Goal: Task Accomplishment & Management: Use online tool/utility

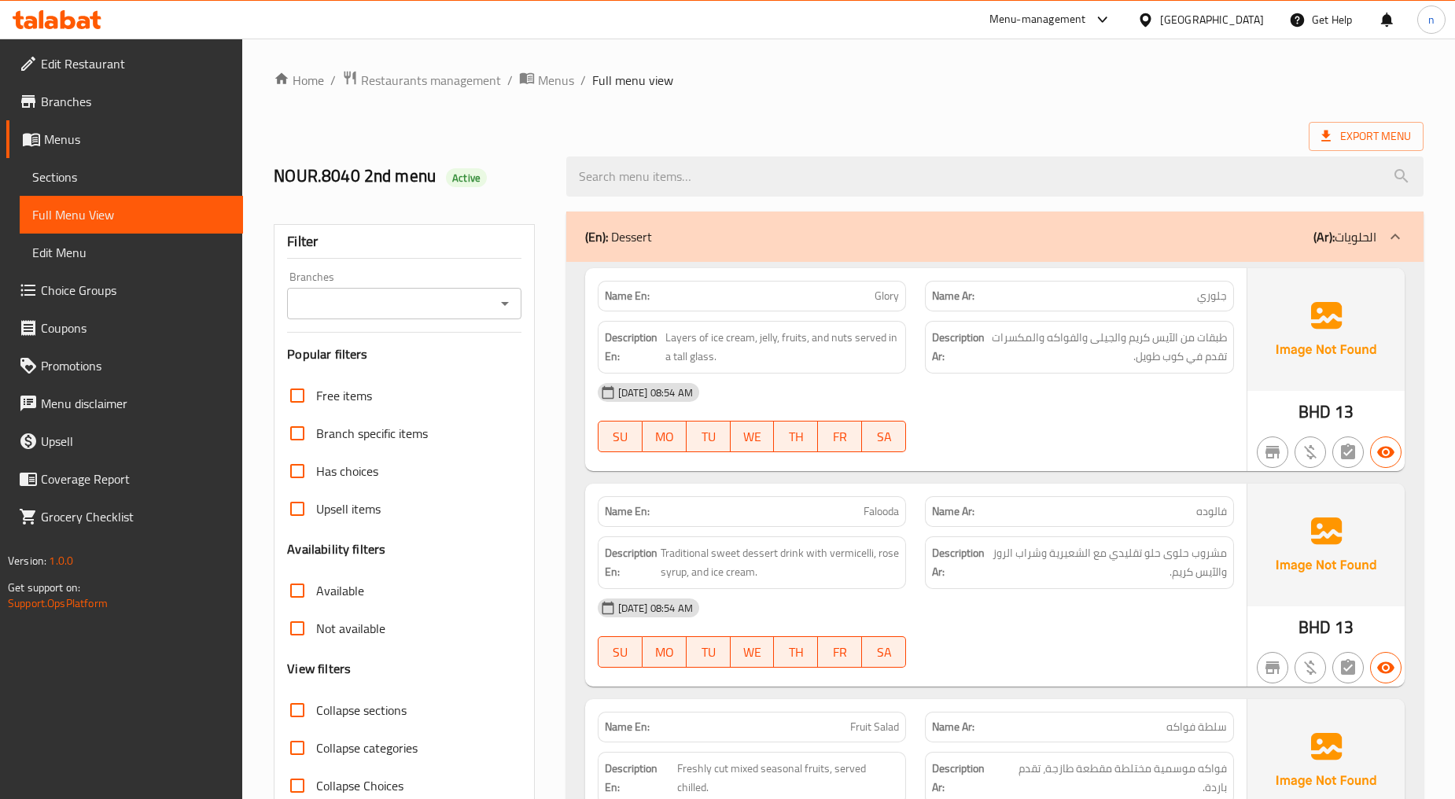
click at [72, 144] on span "Menus" at bounding box center [137, 139] width 186 height 19
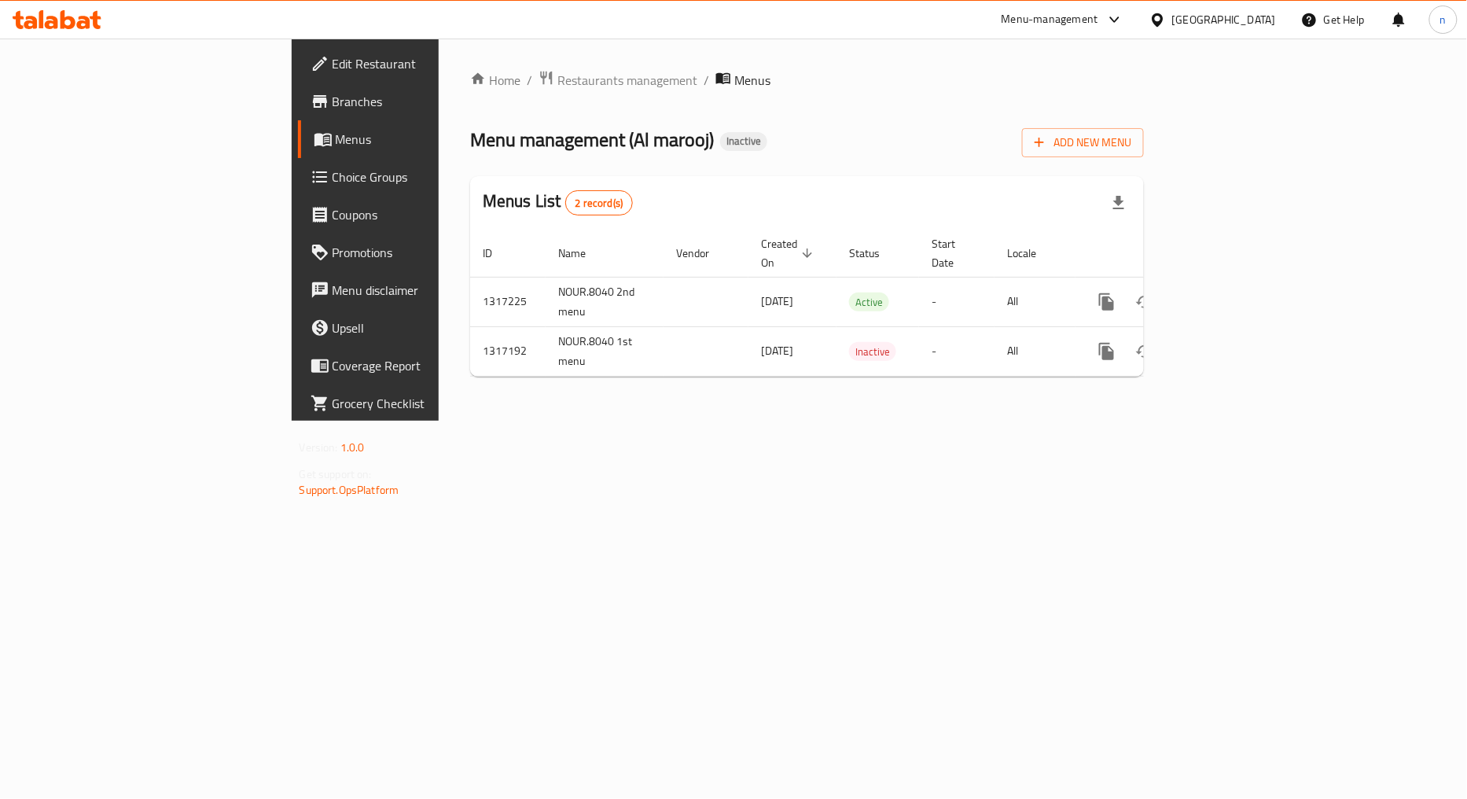
click at [1144, 160] on div "Home / Restaurants management / Menus Menu management ( Al marooj ) Inactive Ad…" at bounding box center [807, 229] width 674 height 319
click at [1131, 144] on span "Add New Menu" at bounding box center [1083, 143] width 97 height 20
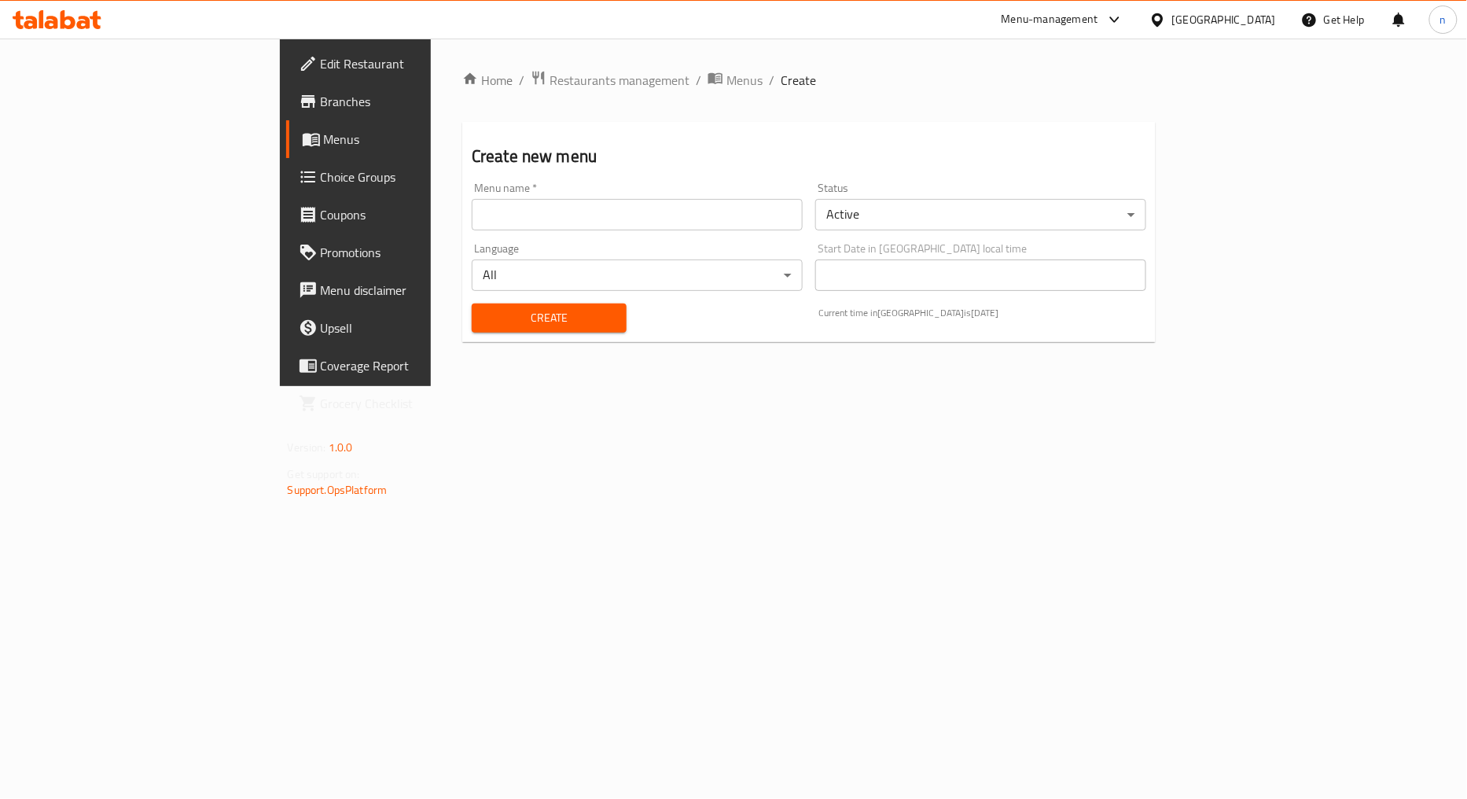
click at [658, 234] on div "Menu name   * Menu name *" at bounding box center [637, 206] width 344 height 61
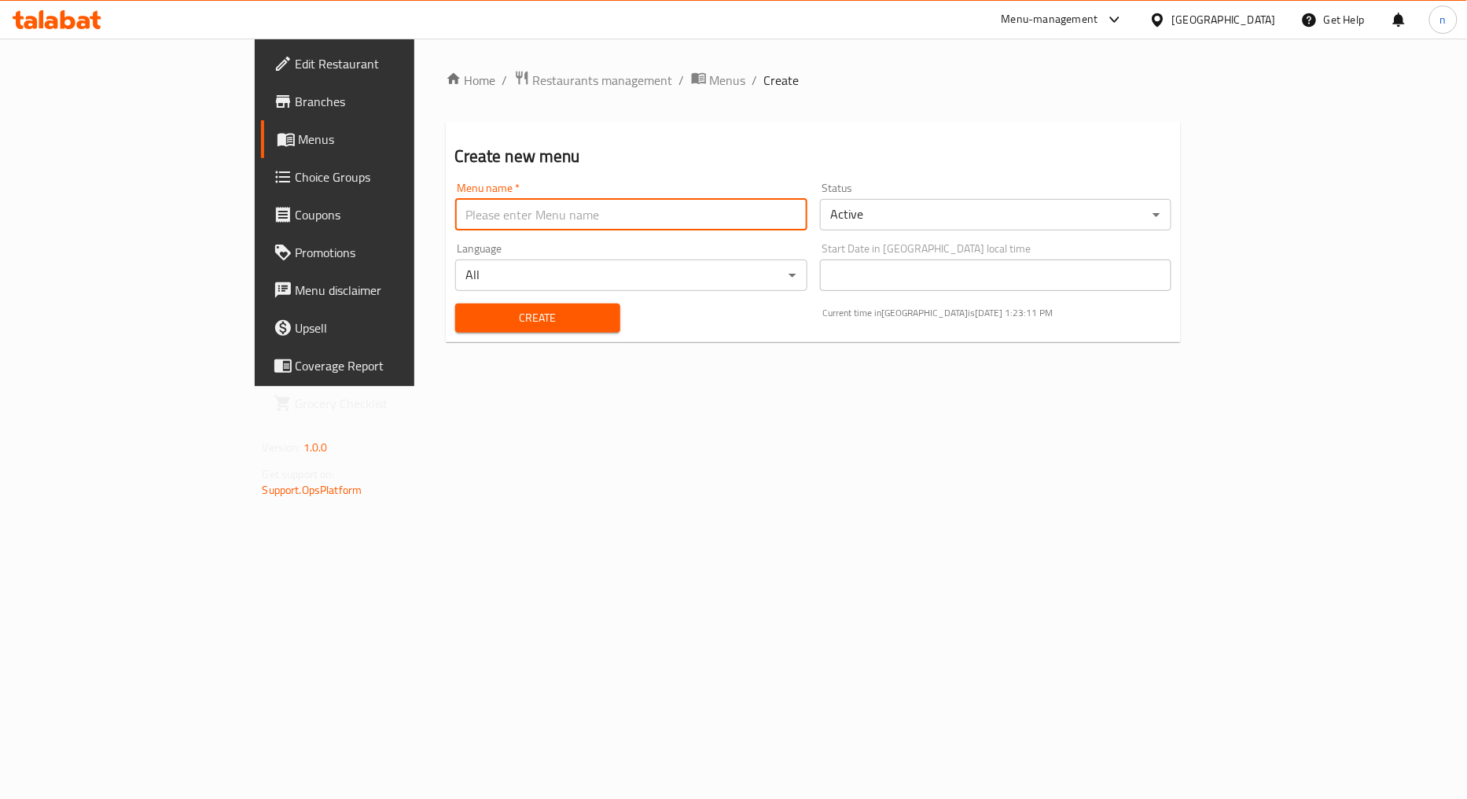
click at [661, 226] on input "text" at bounding box center [631, 214] width 352 height 31
type input "NOUR.8040 3rd"
click at [468, 326] on span "Create" at bounding box center [538, 318] width 140 height 20
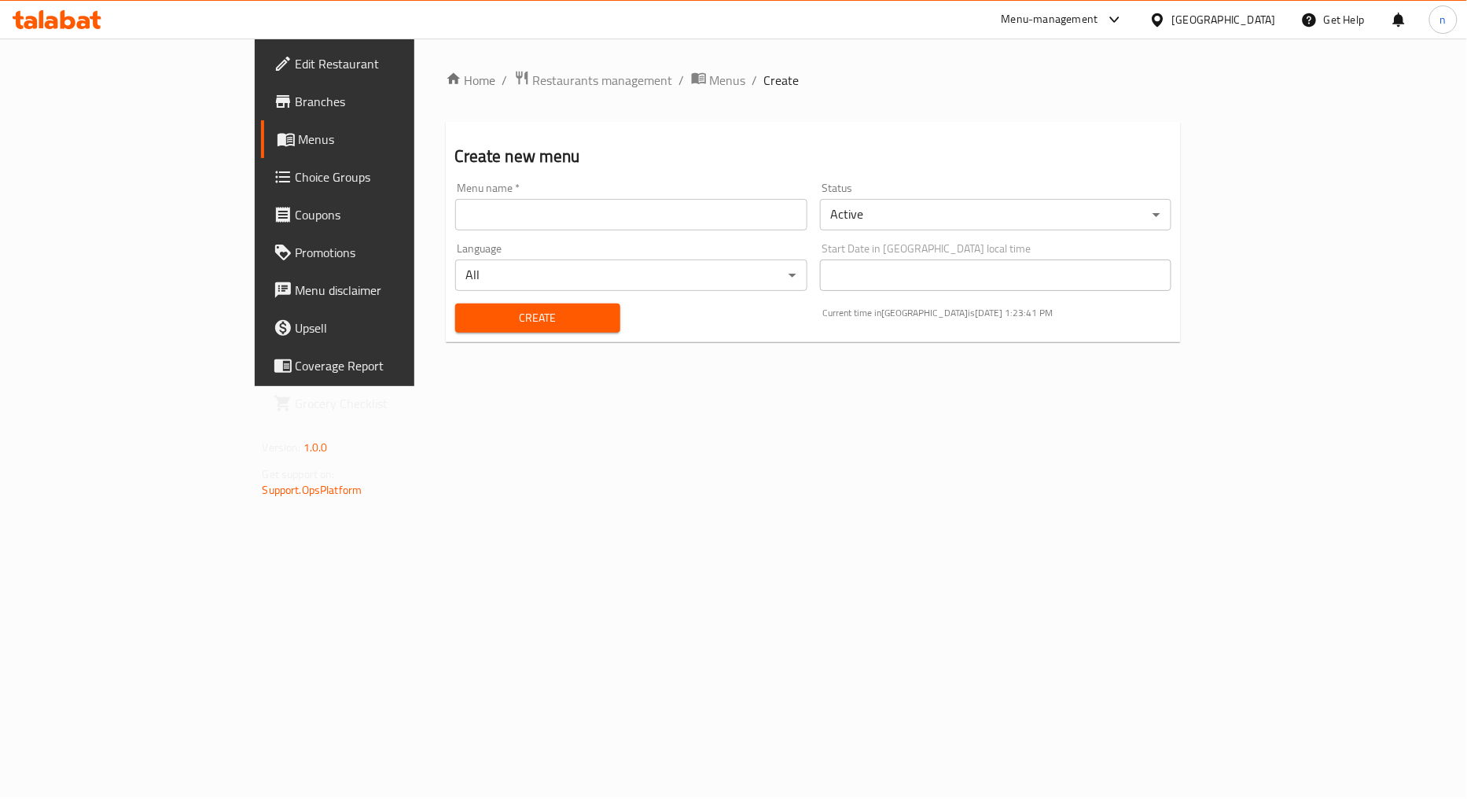
click at [299, 142] on span "Menus" at bounding box center [393, 139] width 189 height 19
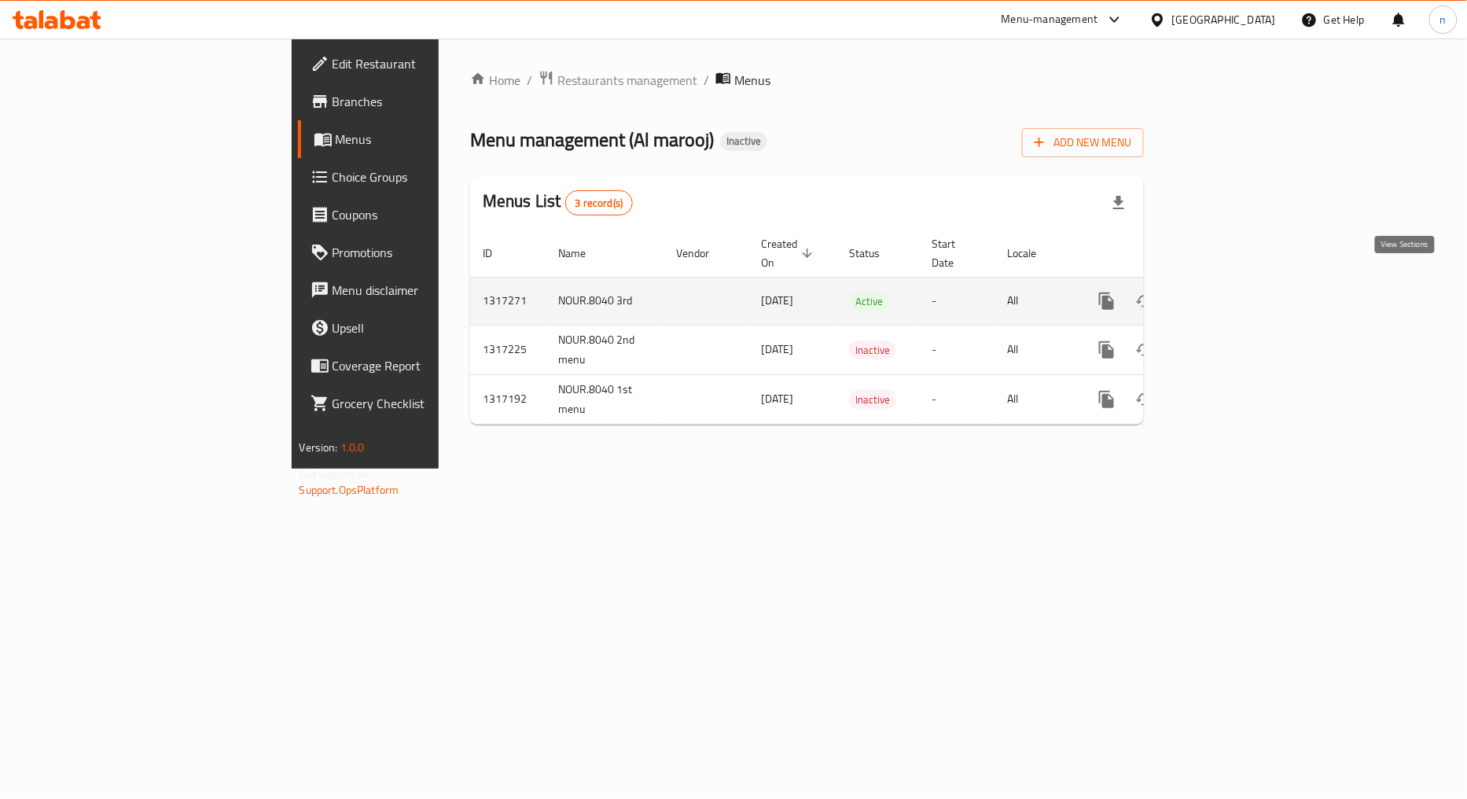
click at [1230, 292] on icon "enhanced table" at bounding box center [1220, 301] width 19 height 19
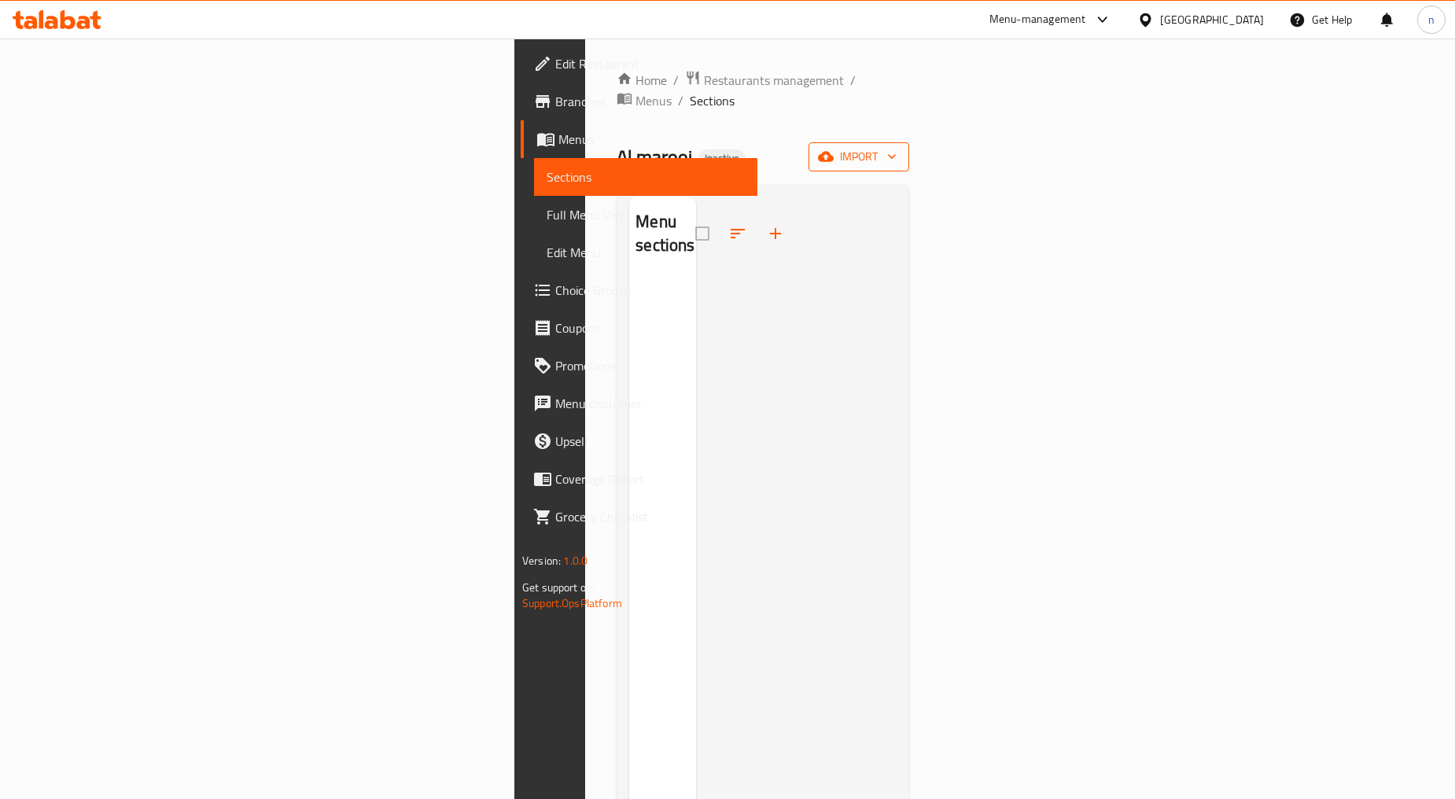
click at [896, 147] on span "import" at bounding box center [858, 157] width 75 height 20
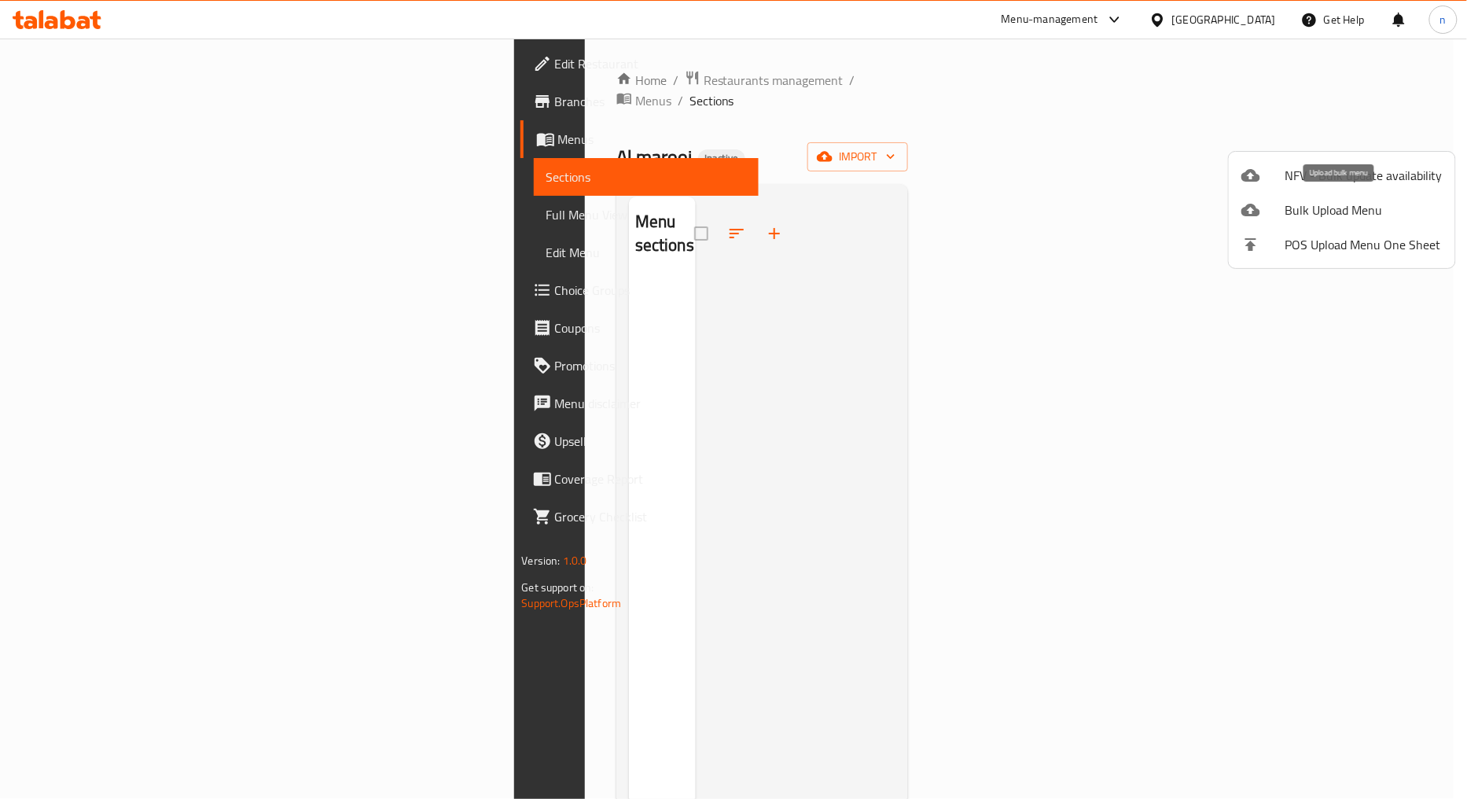
click at [1317, 212] on span "Bulk Upload Menu" at bounding box center [1363, 209] width 157 height 19
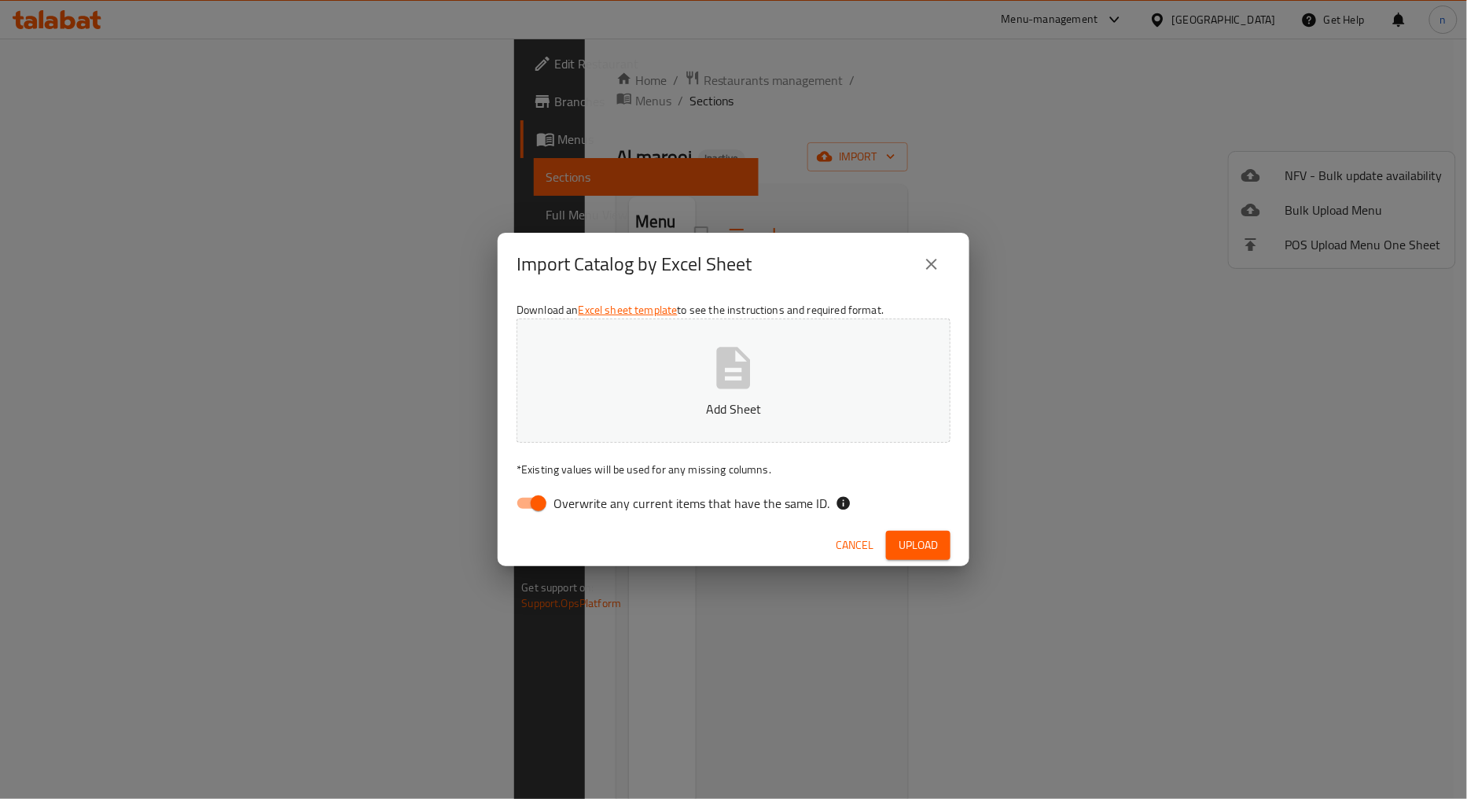
click at [531, 495] on input "Overwrite any current items that have the same ID." at bounding box center [539, 503] width 90 height 30
checkbox input "false"
click at [932, 544] on span "Upload" at bounding box center [918, 545] width 39 height 20
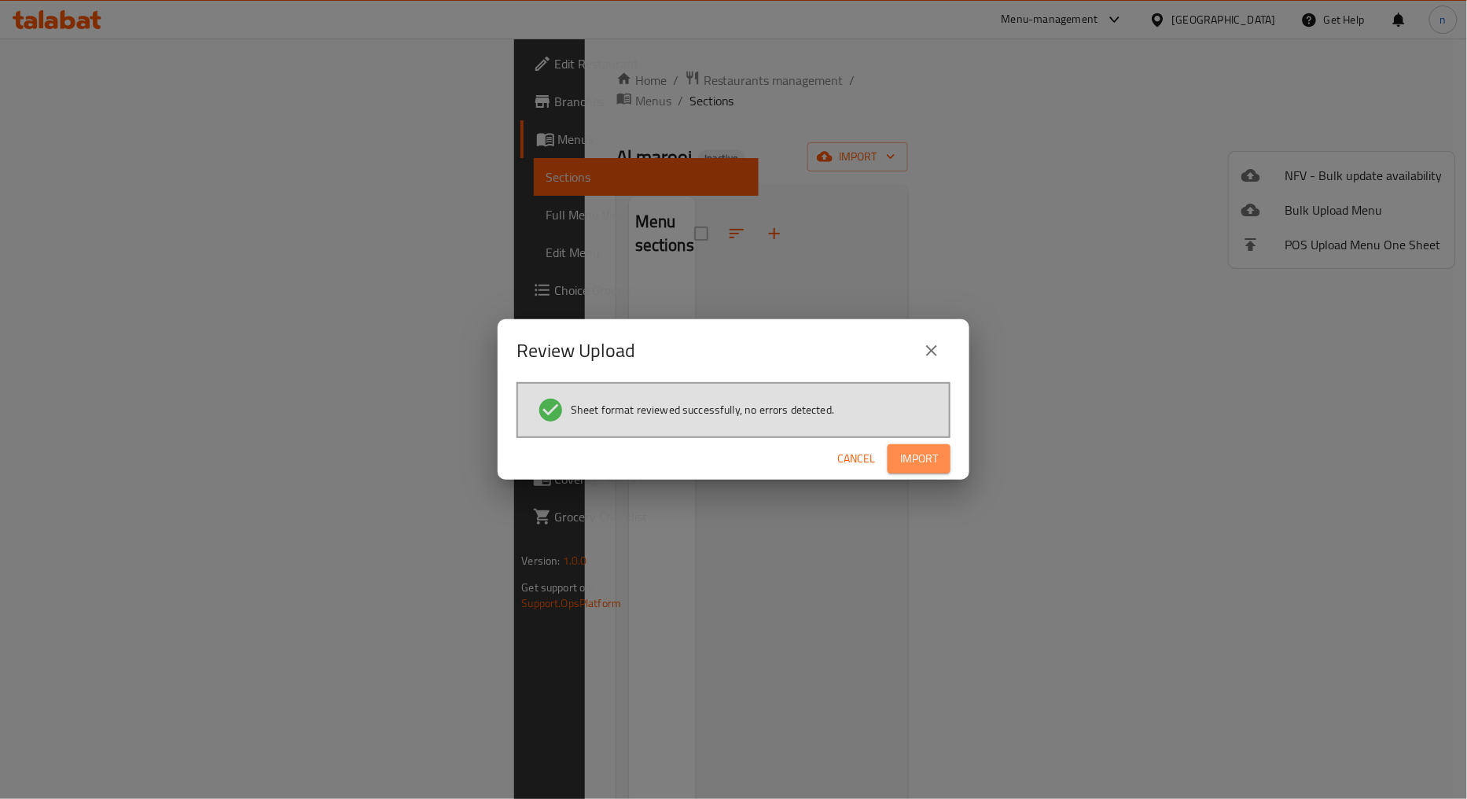
click at [924, 460] on span "Import" at bounding box center [919, 459] width 38 height 20
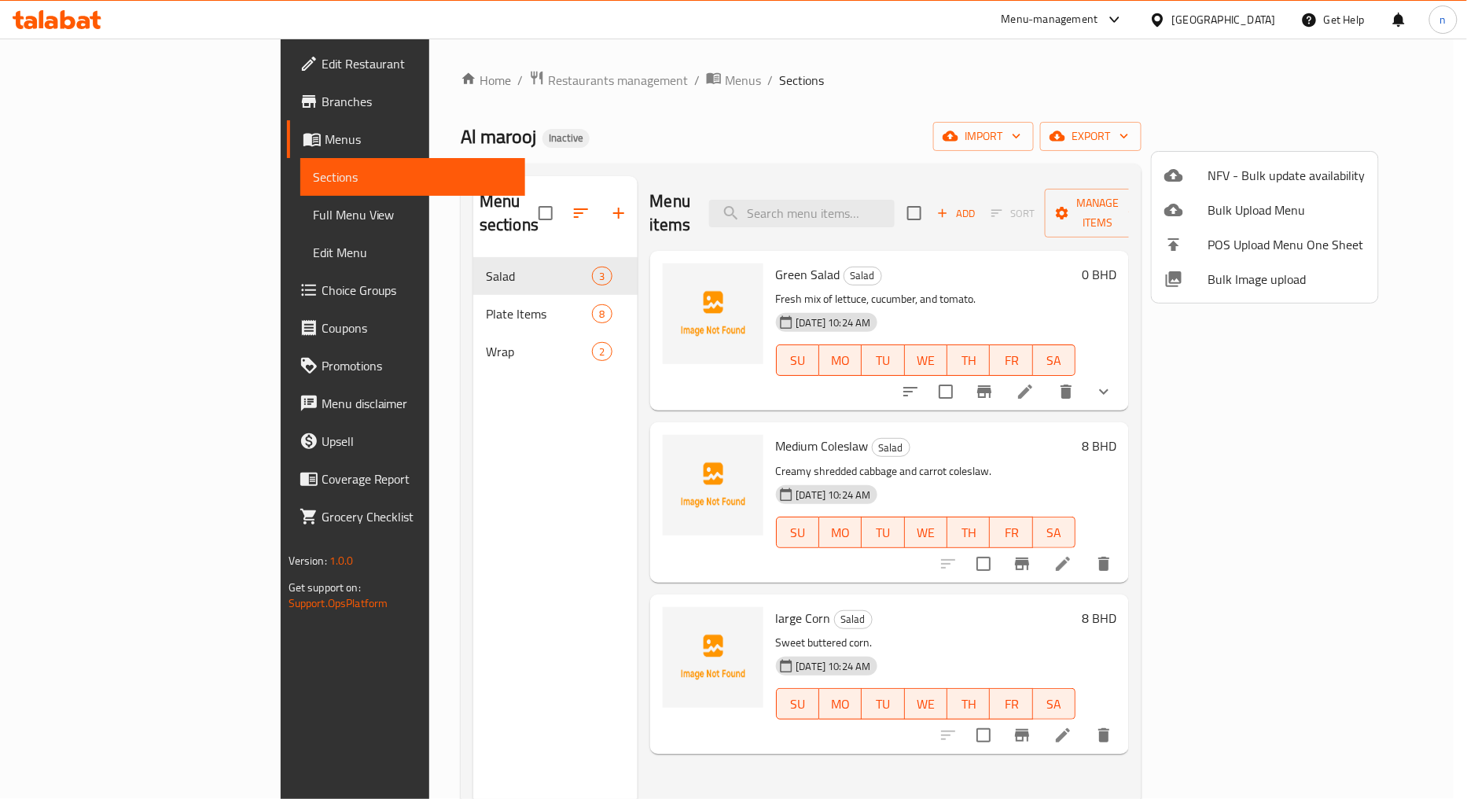
click at [903, 101] on div at bounding box center [733, 399] width 1467 height 799
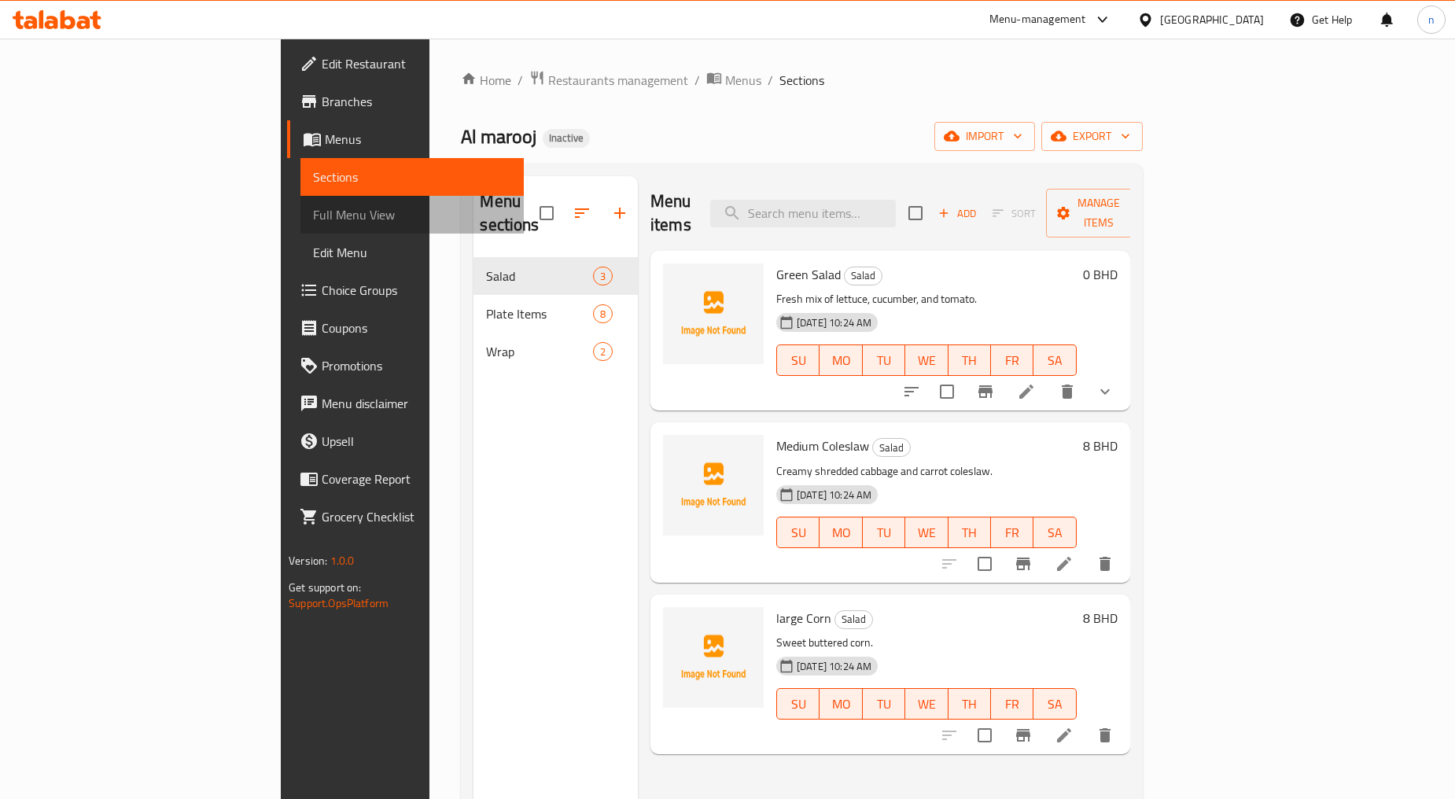
click at [300, 226] on link "Full Menu View" at bounding box center [411, 215] width 223 height 38
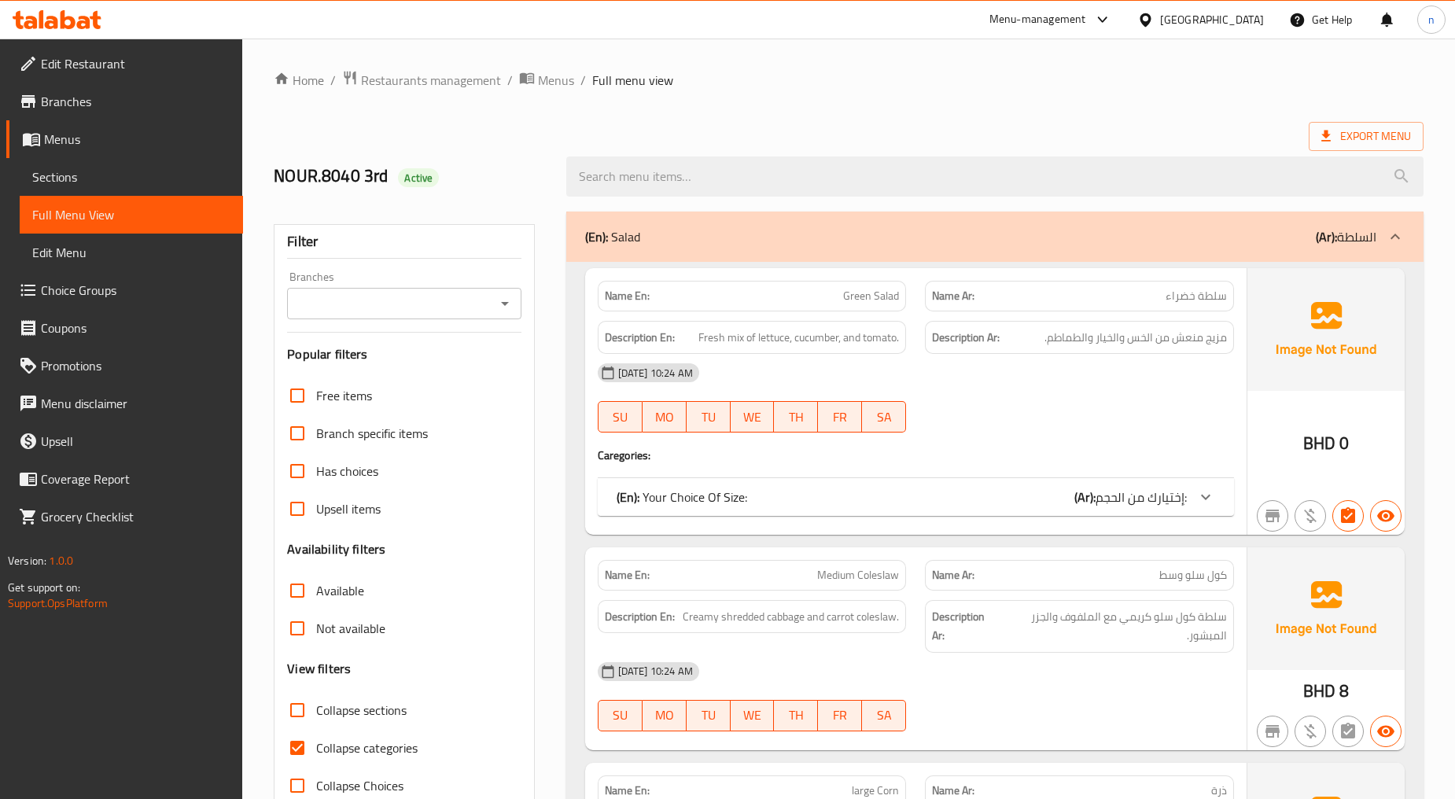
click at [307, 745] on input "Collapse categories" at bounding box center [297, 748] width 38 height 38
checkbox input "false"
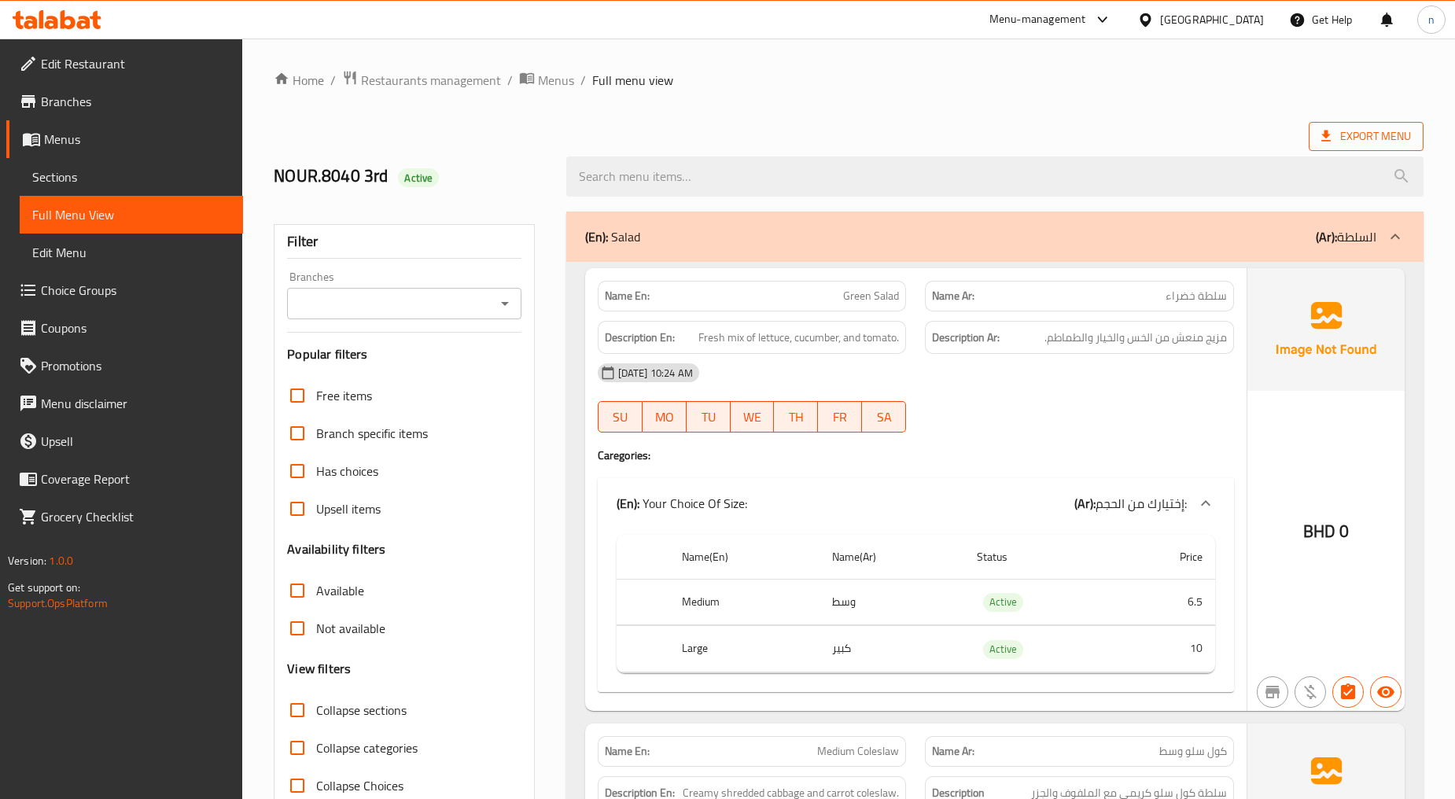
click at [1359, 122] on span "Export Menu" at bounding box center [1365, 136] width 115 height 29
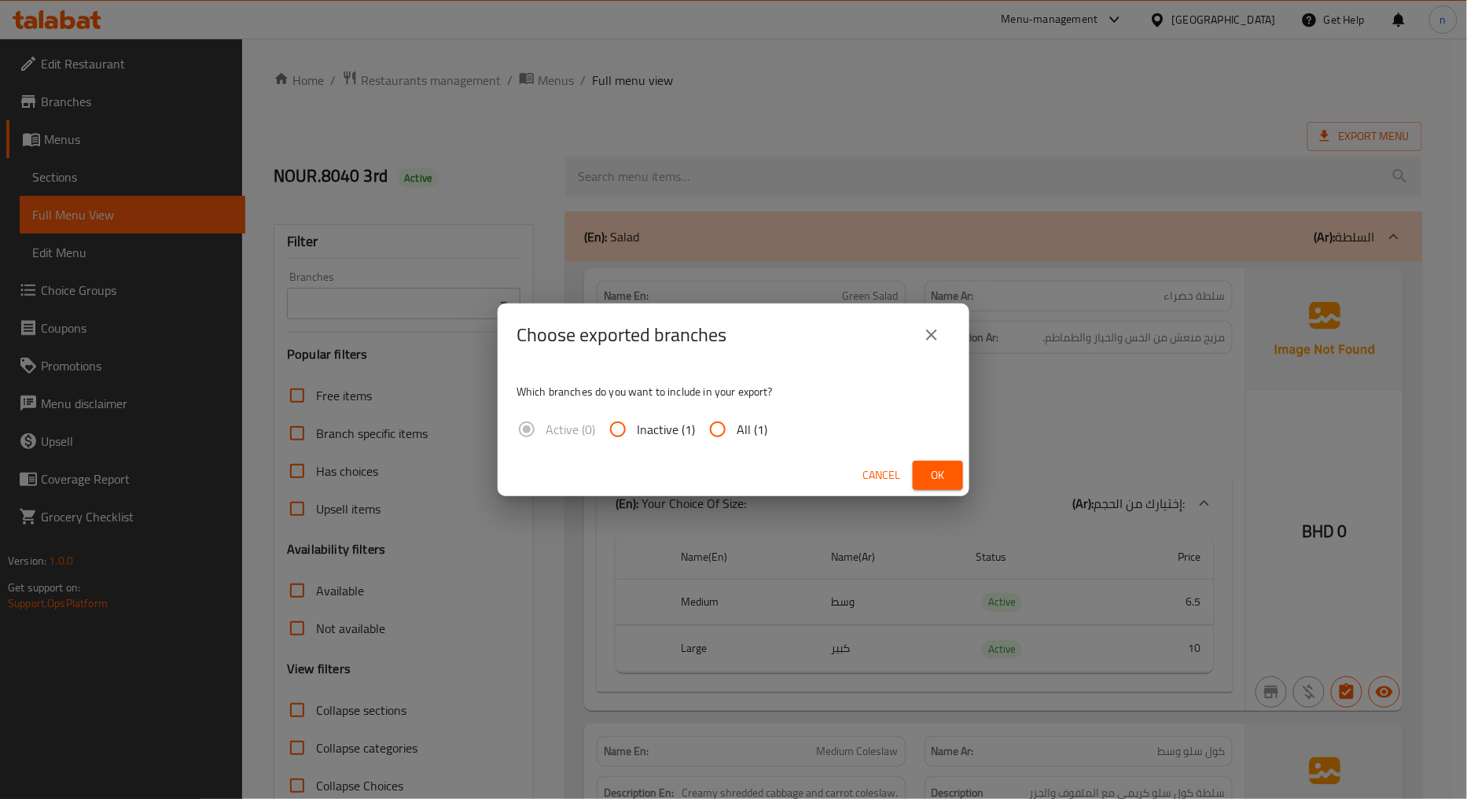
click at [712, 428] on input "All (1)" at bounding box center [718, 429] width 38 height 38
radio input "true"
click at [948, 472] on span "Ok" at bounding box center [937, 475] width 25 height 20
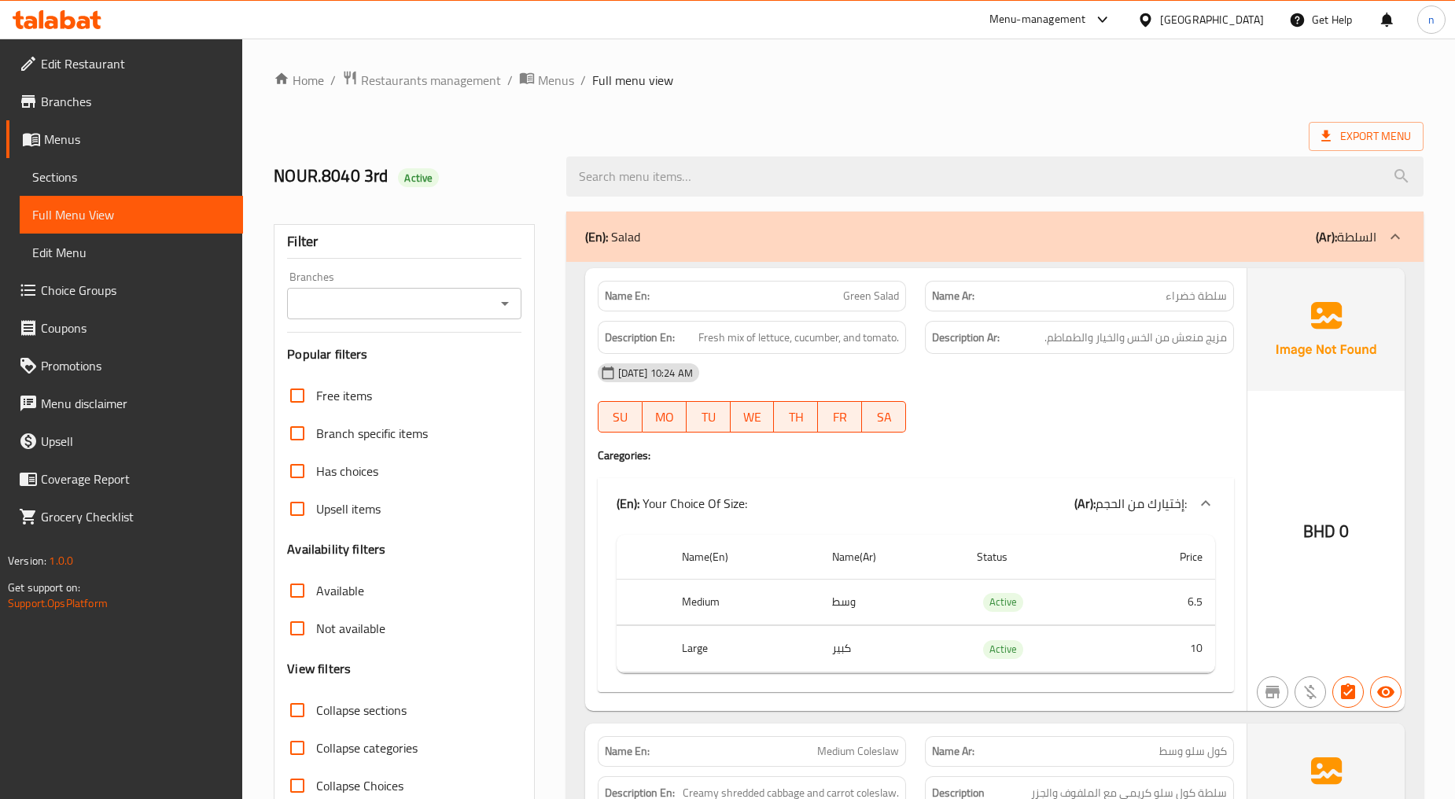
click at [1024, 122] on div "Export Menu" at bounding box center [848, 136] width 1149 height 29
